Goal: Information Seeking & Learning: Learn about a topic

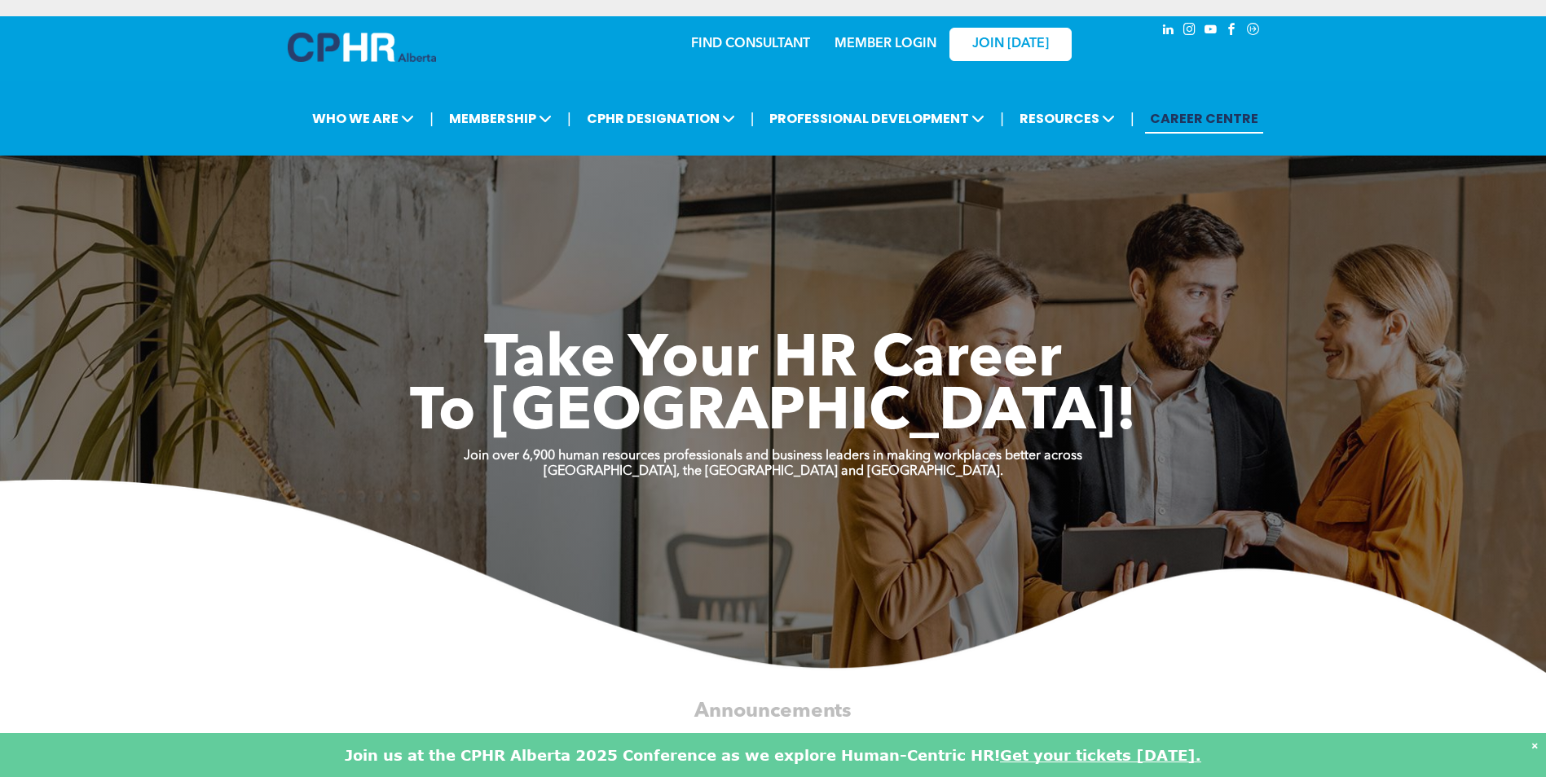
click at [911, 42] on link "MEMBER LOGIN" at bounding box center [885, 43] width 102 height 13
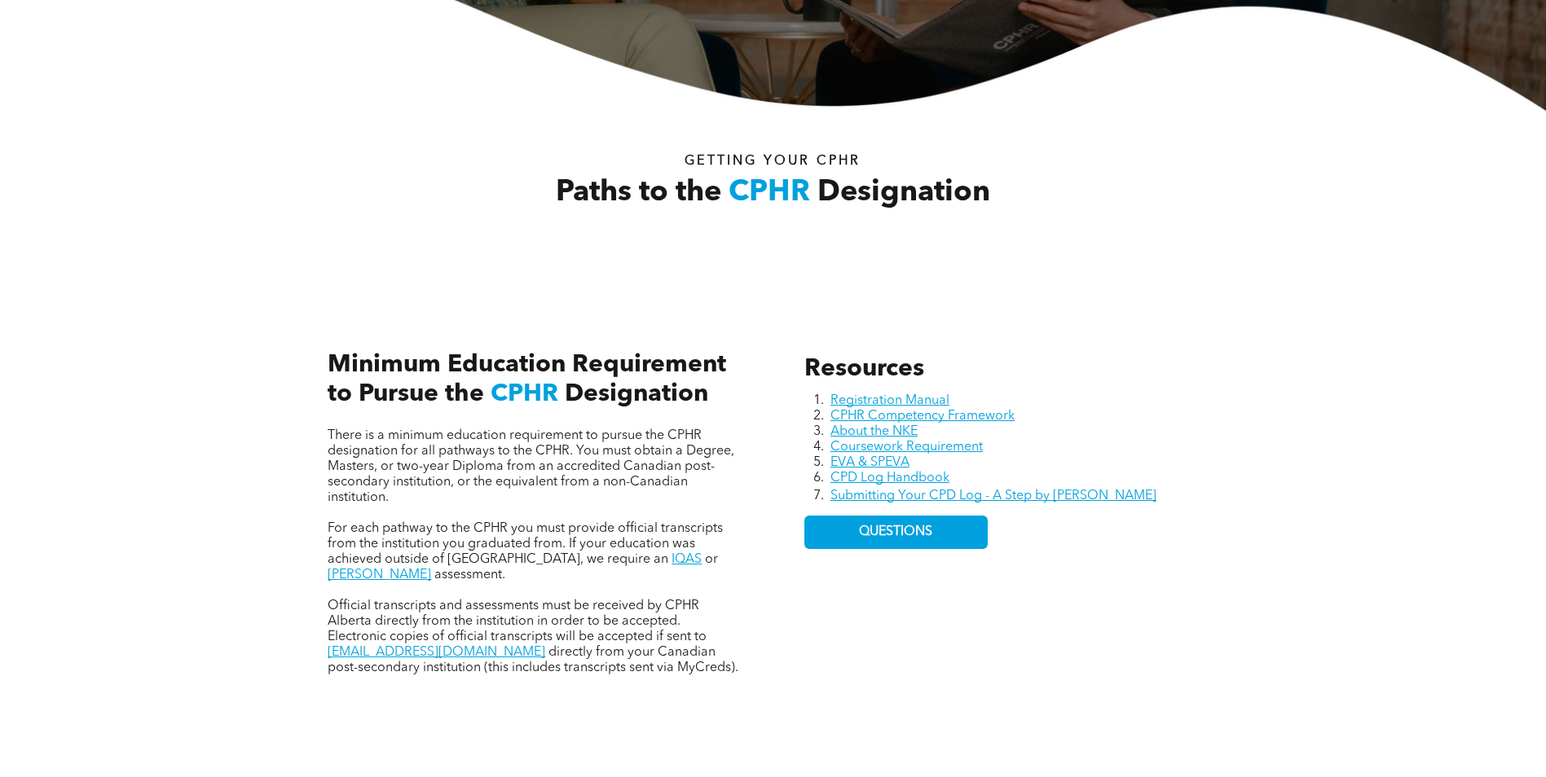
scroll to position [489, 0]
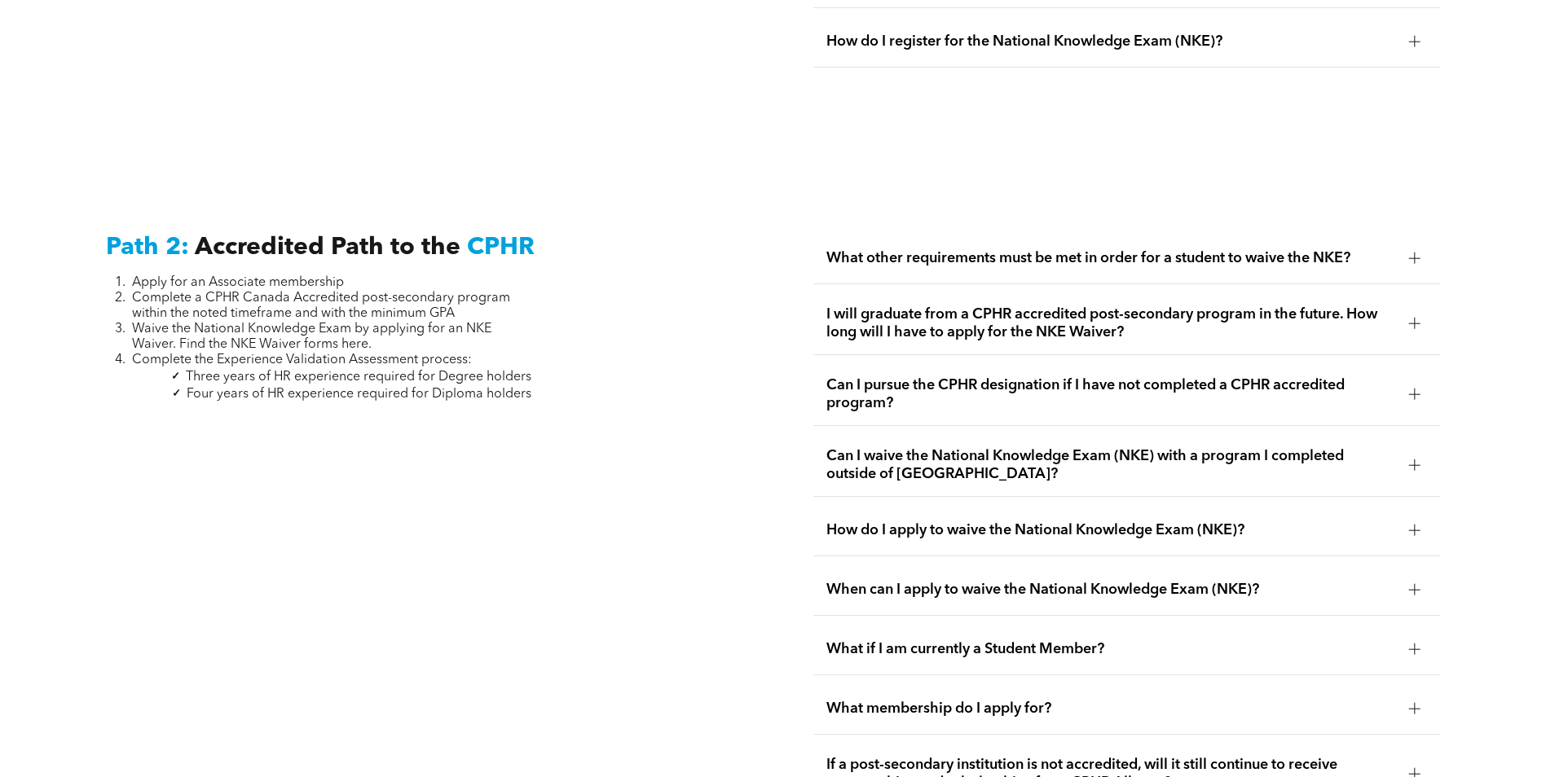
scroll to position [2526, 0]
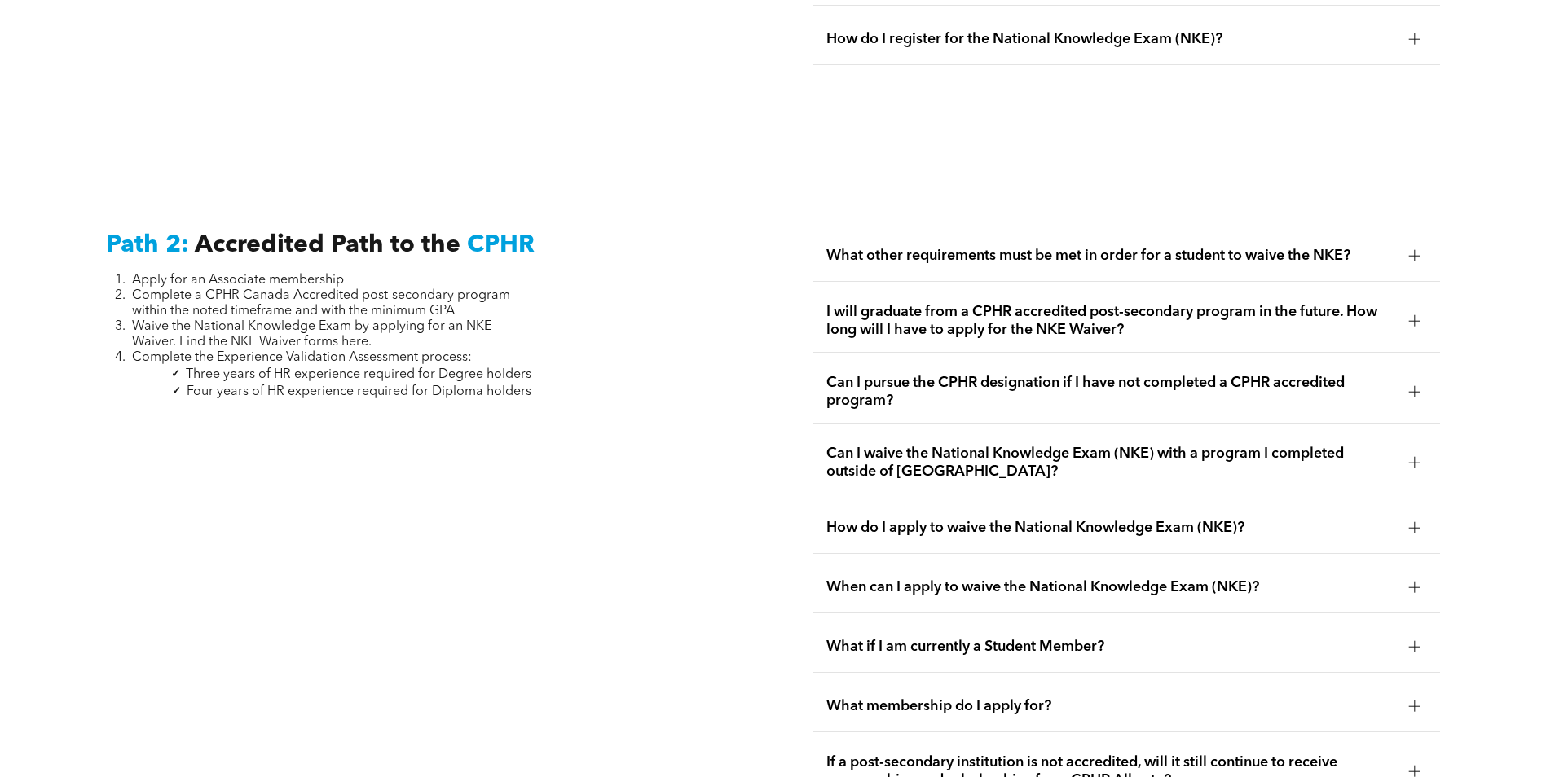
click at [886, 518] on div "How do I apply to waive the National Knowledge Exam (NKE)?" at bounding box center [1126, 528] width 627 height 51
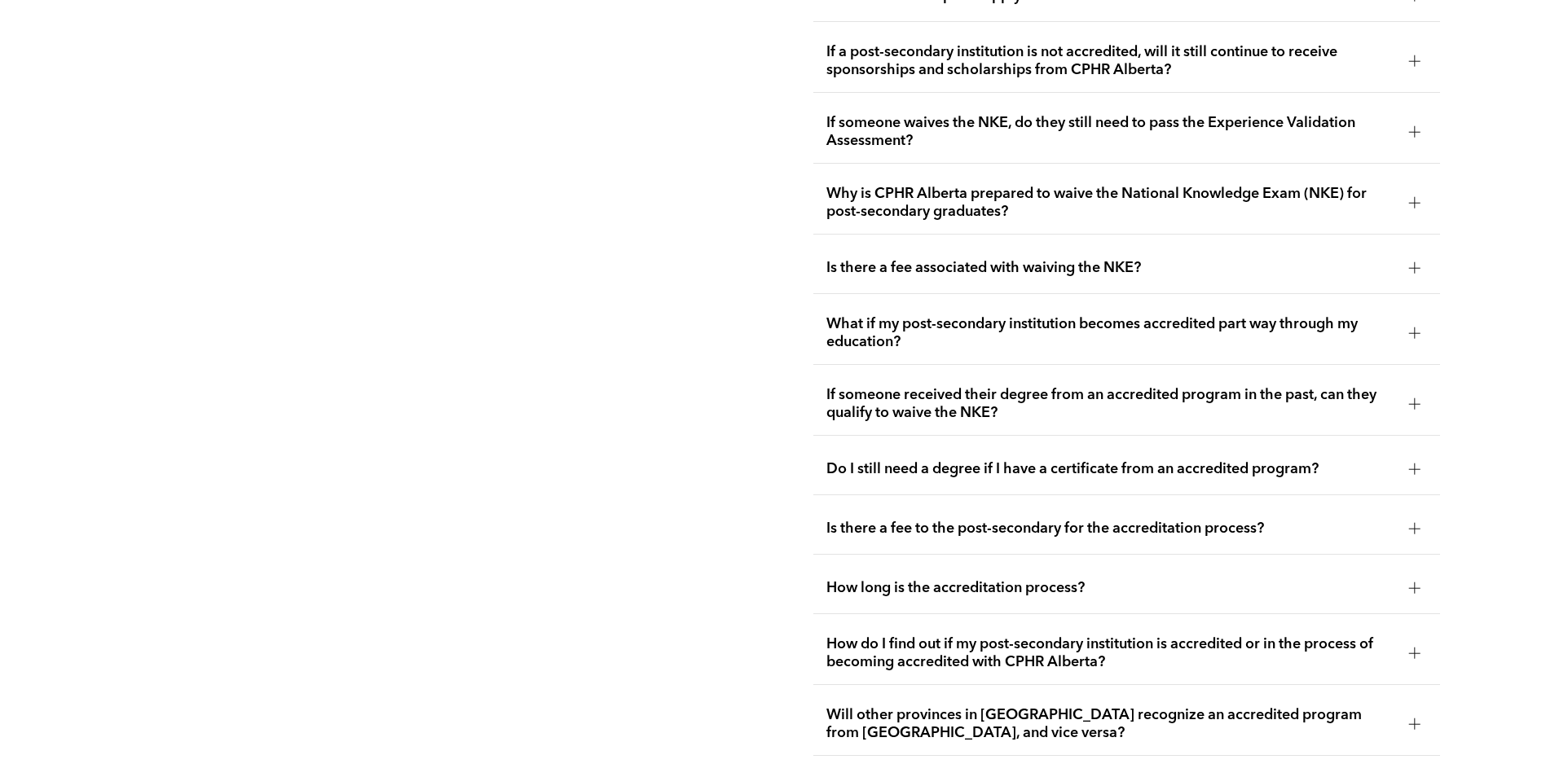
scroll to position [3341, 0]
click at [893, 578] on span "How long is the accreditation process?" at bounding box center [1111, 587] width 570 height 18
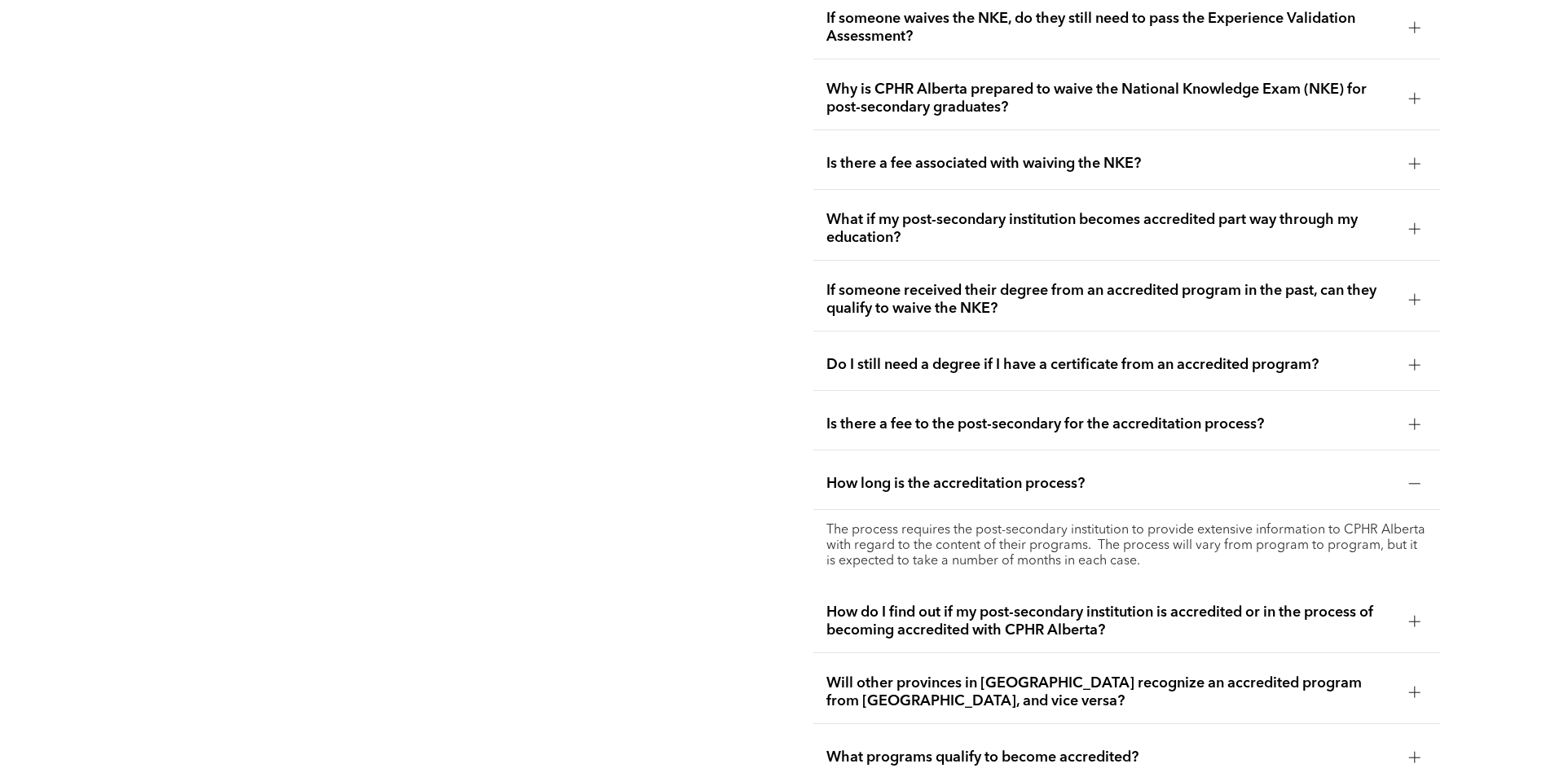
click at [857, 475] on span "How long is the accreditation process?" at bounding box center [1111, 484] width 570 height 18
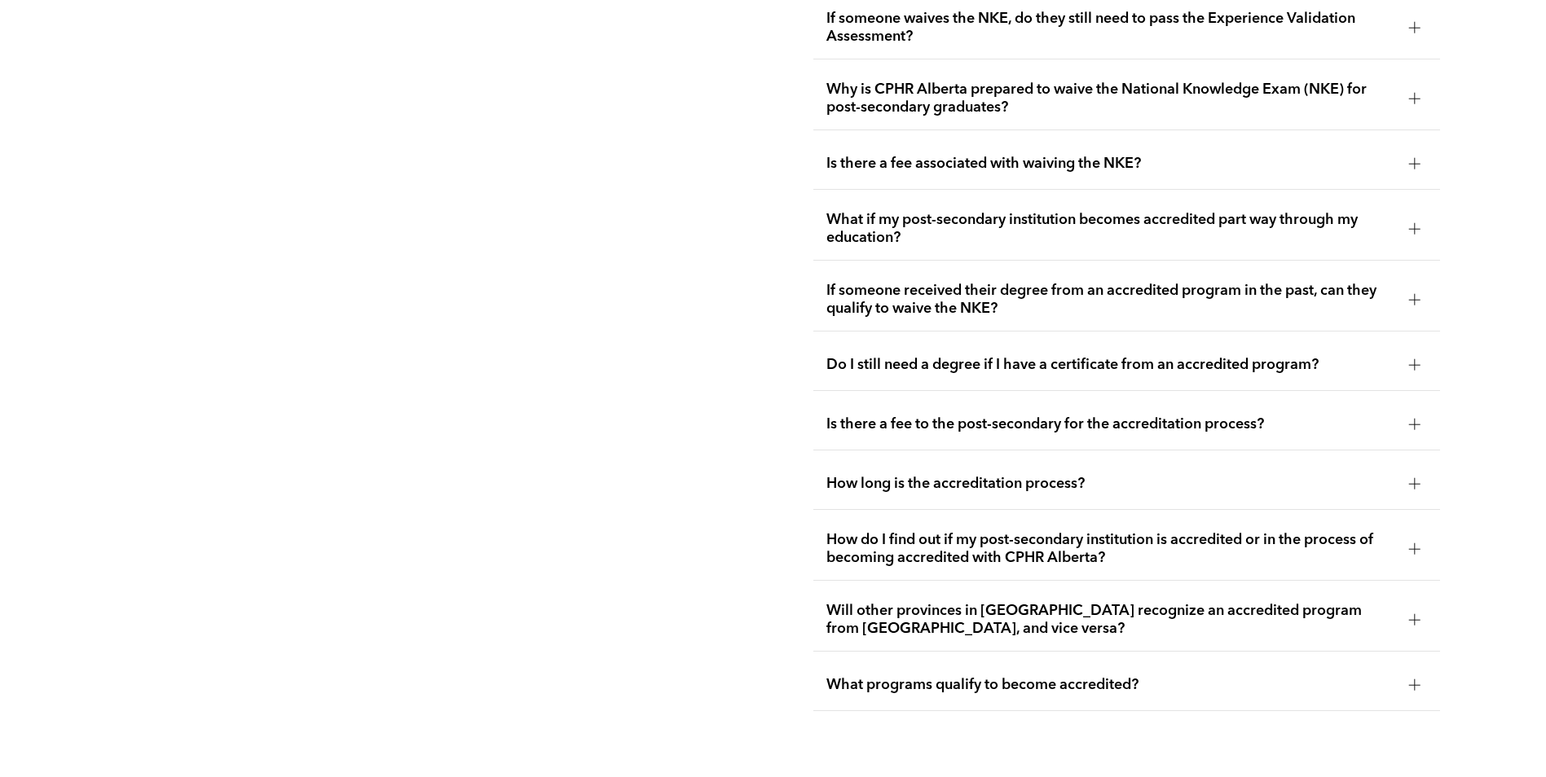
click at [873, 282] on span "If someone received their degree from an accredited program in the past, can th…" at bounding box center [1111, 300] width 570 height 36
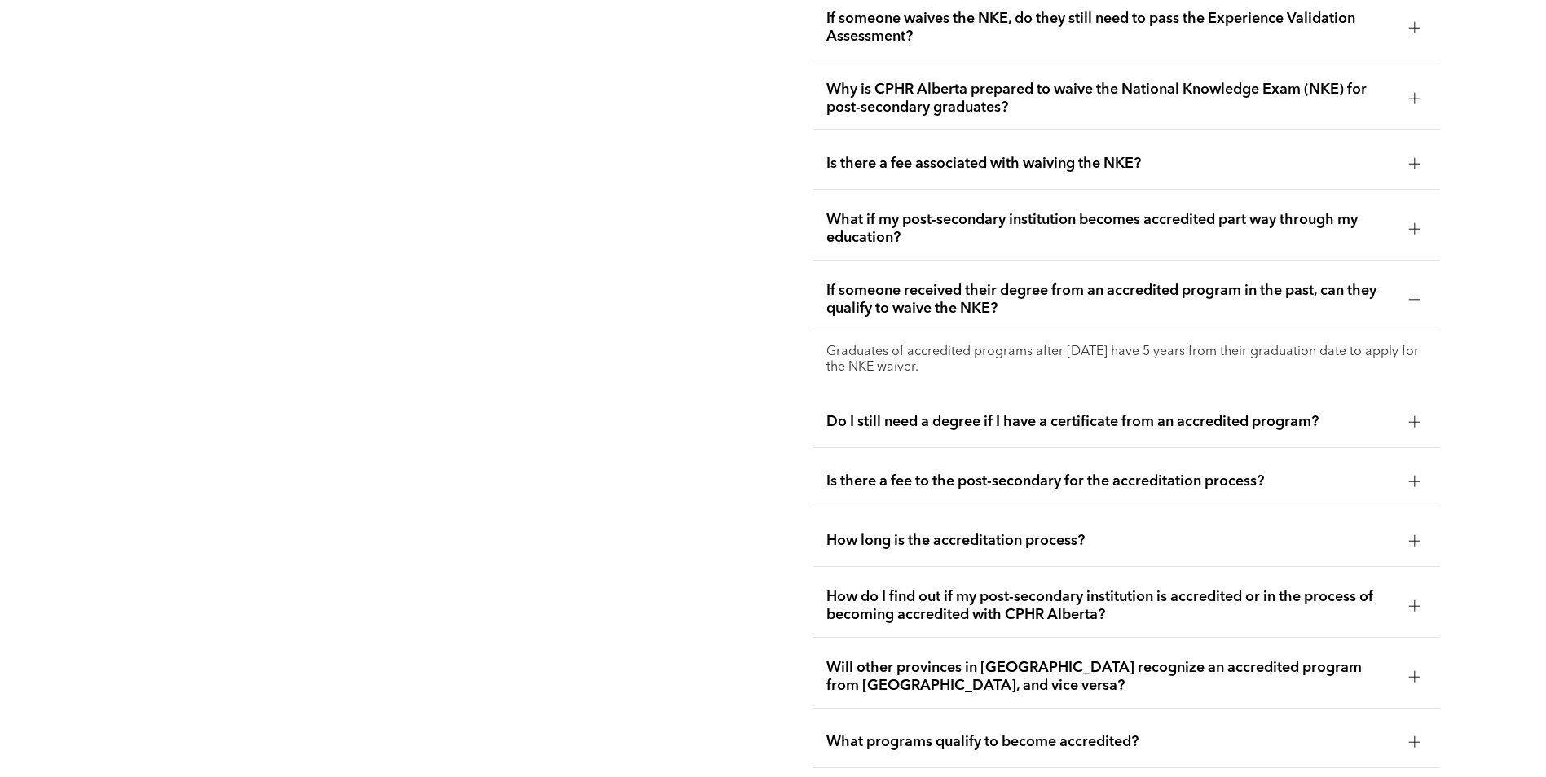
click at [873, 282] on span "If someone received their degree from an accredited program in the past, can th…" at bounding box center [1111, 300] width 570 height 36
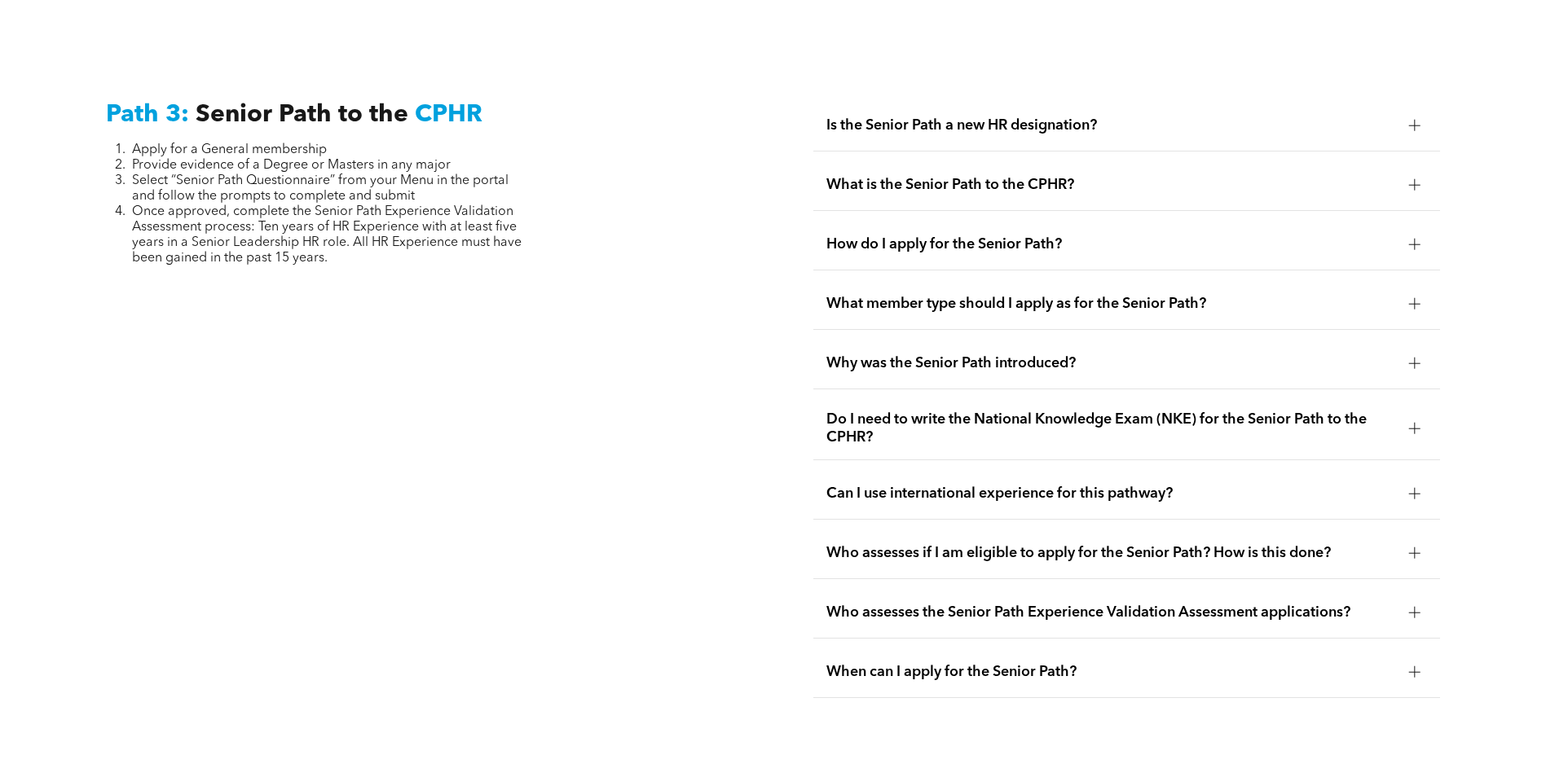
scroll to position [4155, 0]
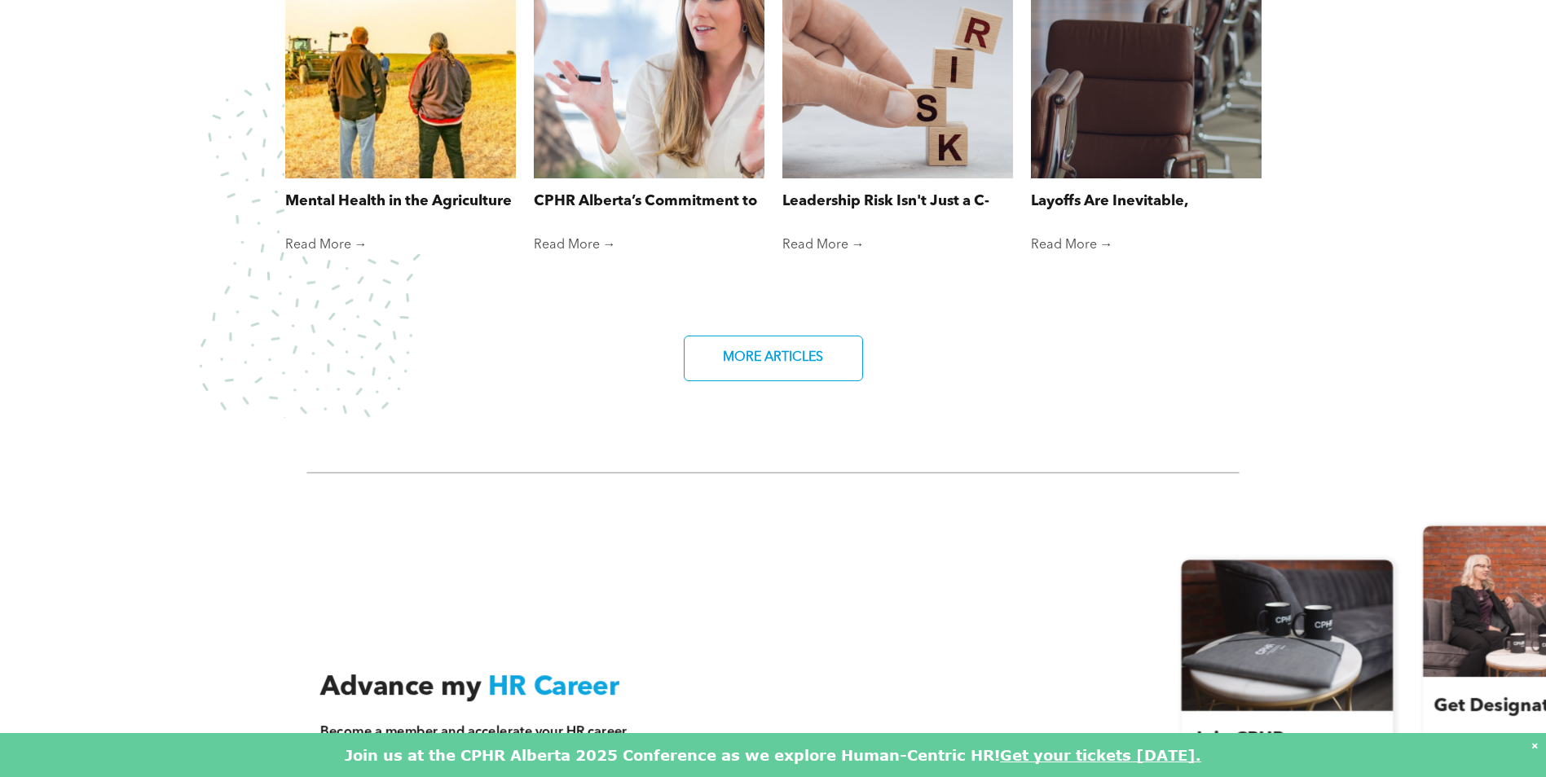
scroll to position [1304, 0]
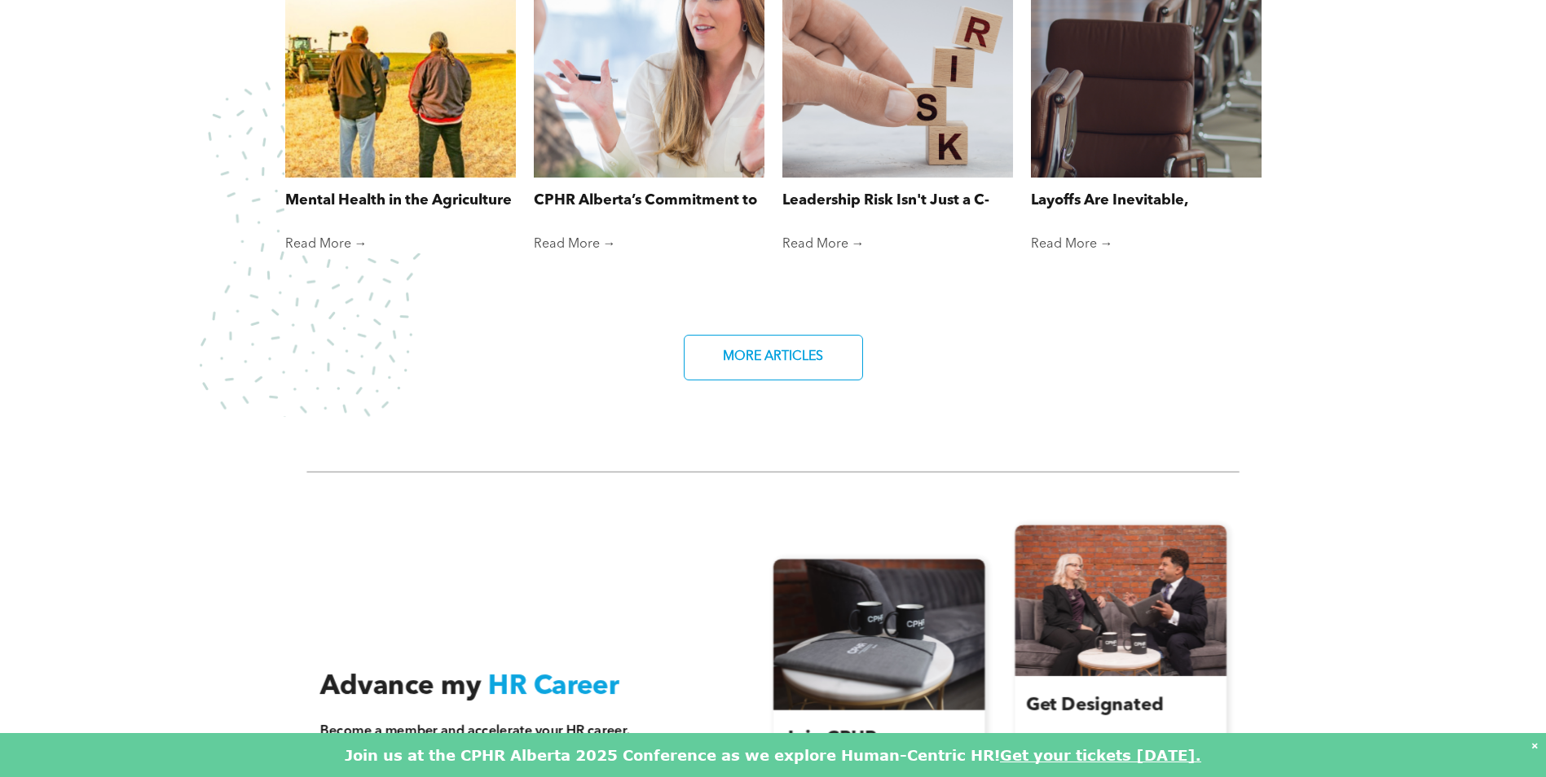
click at [112, 329] on div "CPHR Alberta News Explore the latest HR trends and strategies Mental Health in …" at bounding box center [773, 116] width 1546 height 601
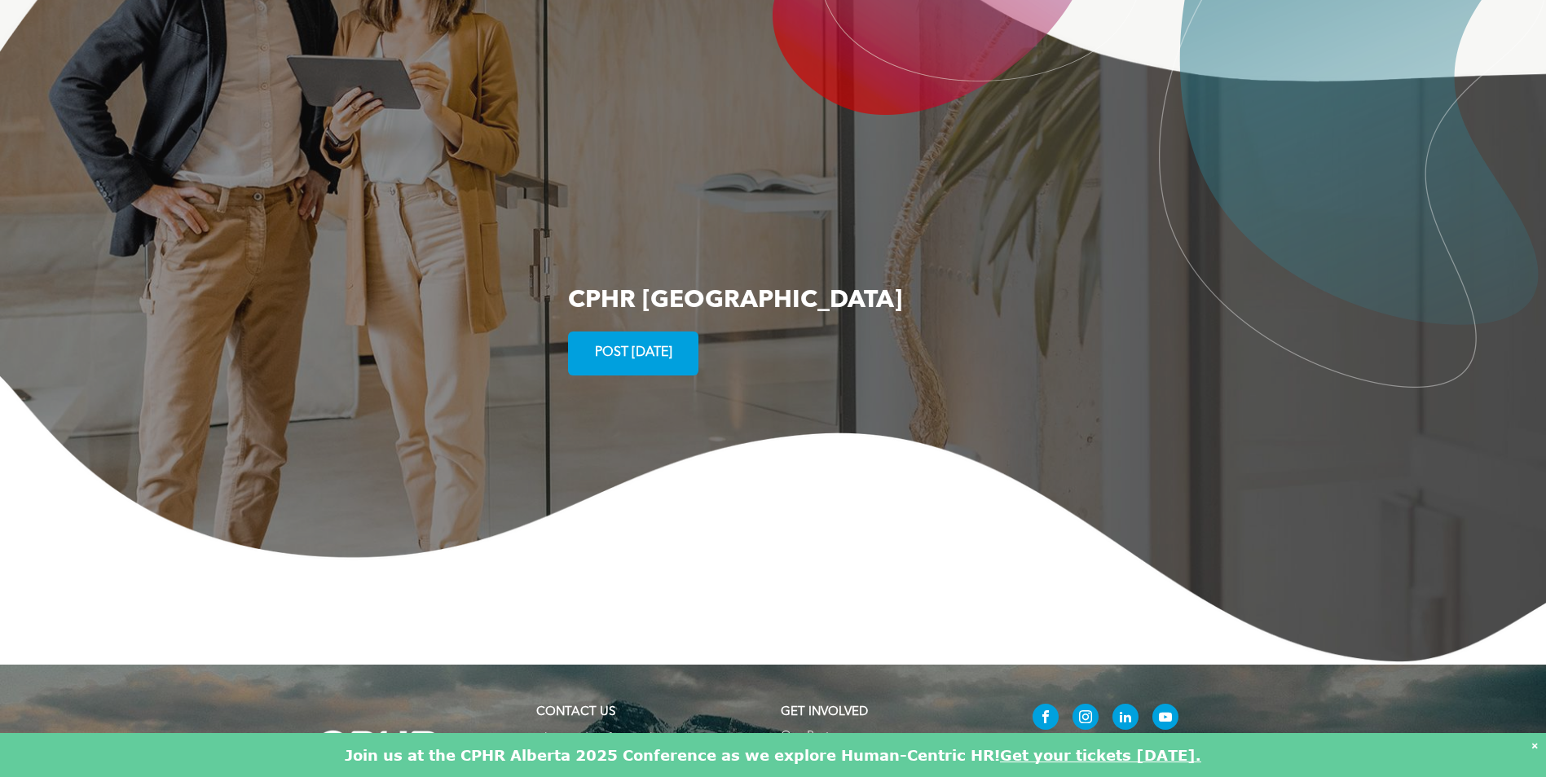
scroll to position [2852, 0]
